Goal: Task Accomplishment & Management: Manage account settings

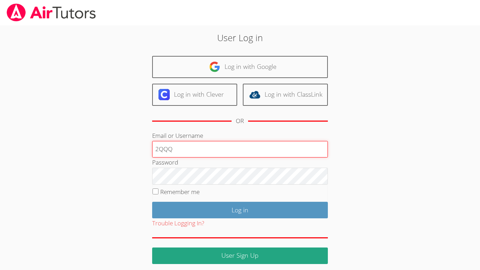
click at [180, 146] on input "2QQQ" at bounding box center [240, 149] width 176 height 17
type input "2"
